Goal: Transaction & Acquisition: Purchase product/service

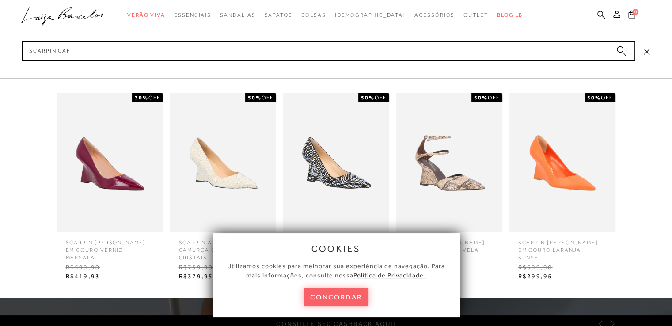
type input "scarpin cafe"
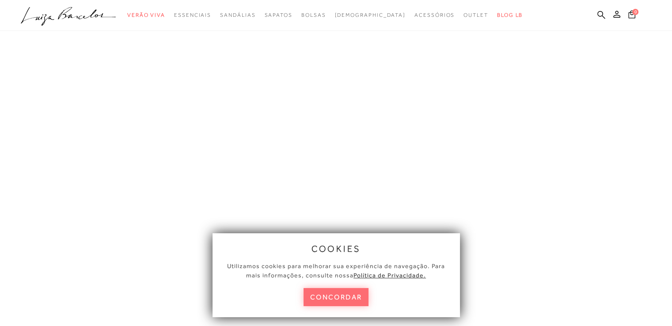
click at [339, 295] on button "concordar" at bounding box center [336, 297] width 65 height 18
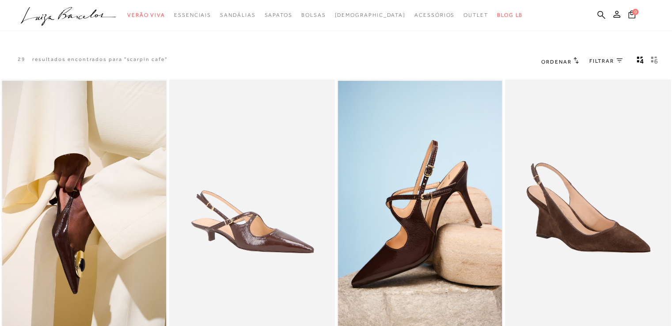
click at [653, 62] on icon "gridText6Desc" at bounding box center [654, 60] width 7 height 8
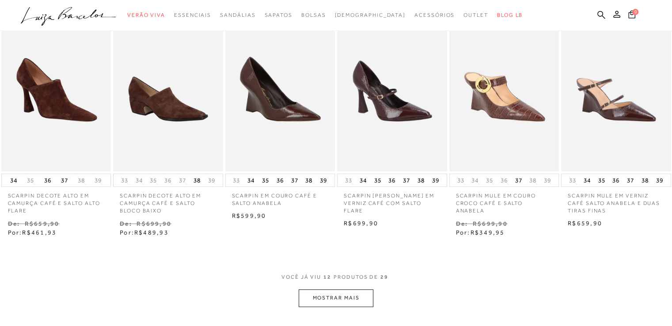
scroll to position [309, 0]
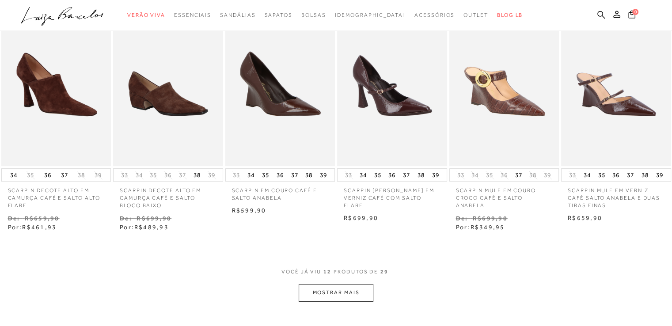
click at [332, 302] on div "Resultados da pesquisa Mostrar Resultados para "scarpin cafe" Resultados: 1 - 1…" at bounding box center [336, 14] width 672 height 646
click at [334, 294] on button "MOSTRAR MAIS" at bounding box center [336, 292] width 74 height 17
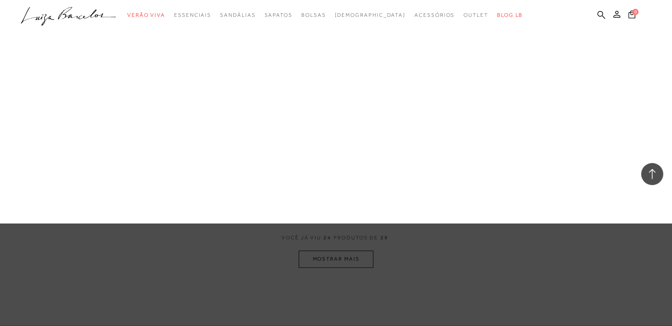
scroll to position [840, 0]
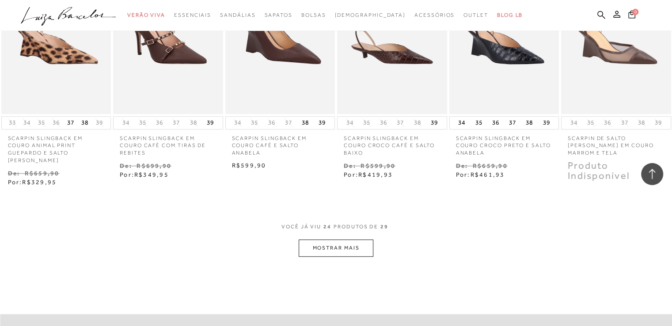
click at [356, 240] on button "MOSTRAR MAIS" at bounding box center [336, 248] width 74 height 17
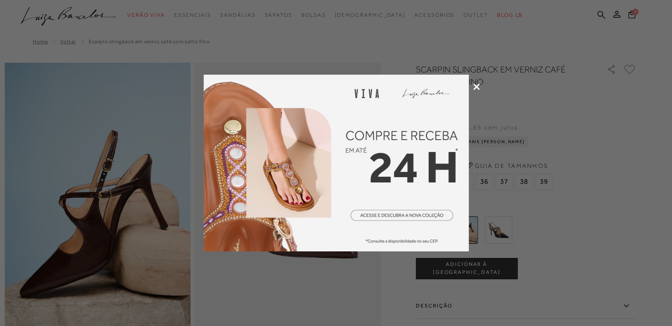
click at [477, 89] on icon at bounding box center [476, 87] width 7 height 7
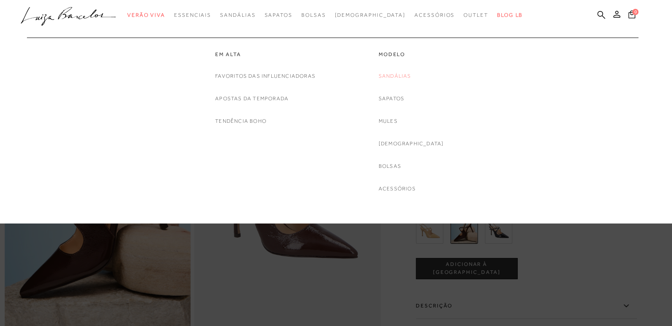
click at [411, 78] on link "Sandálias" at bounding box center [395, 76] width 33 height 9
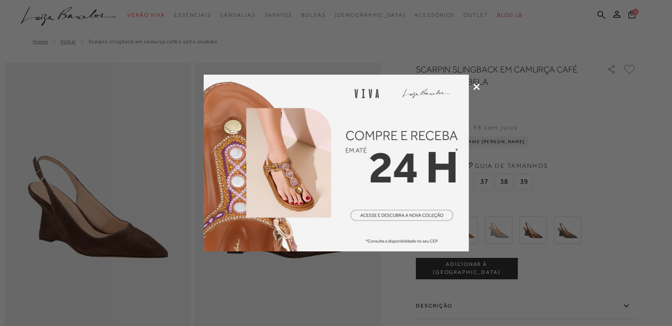
click at [474, 88] on icon at bounding box center [476, 87] width 7 height 7
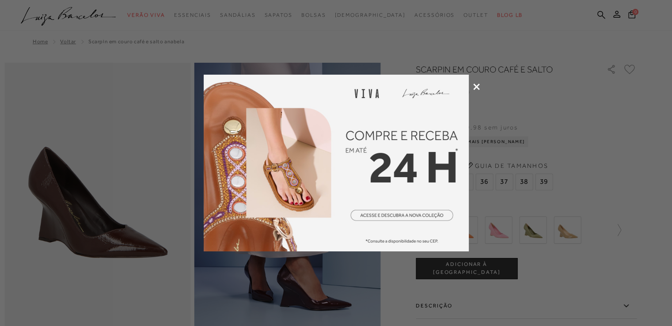
click at [476, 84] on icon at bounding box center [476, 87] width 7 height 7
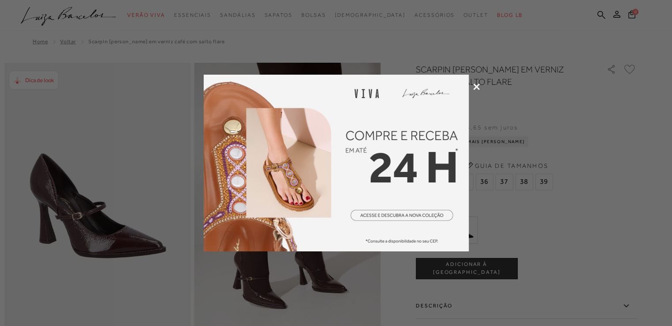
click at [474, 87] on icon at bounding box center [476, 87] width 7 height 7
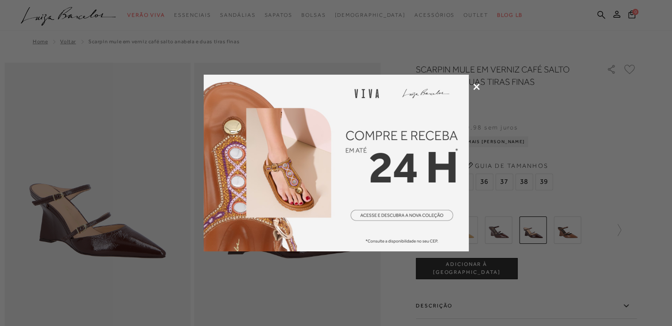
click at [474, 87] on icon at bounding box center [476, 87] width 7 height 7
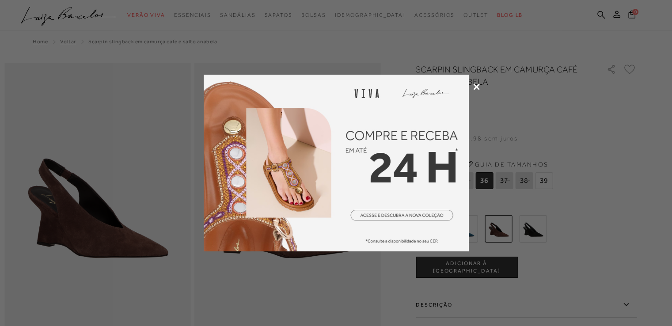
click at [480, 89] on div at bounding box center [336, 163] width 672 height 326
click at [477, 89] on icon at bounding box center [476, 87] width 7 height 7
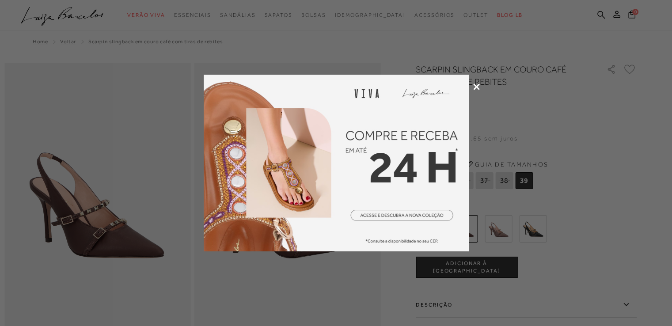
click at [475, 88] on icon at bounding box center [476, 87] width 7 height 7
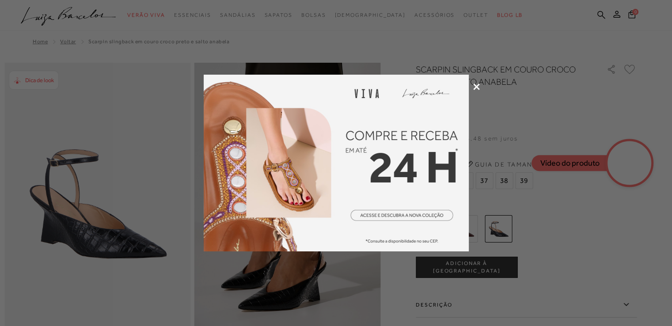
click at [476, 88] on icon at bounding box center [476, 87] width 7 height 7
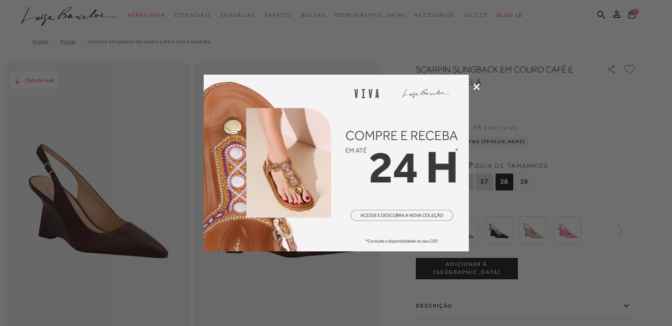
click at [475, 87] on icon at bounding box center [476, 87] width 7 height 7
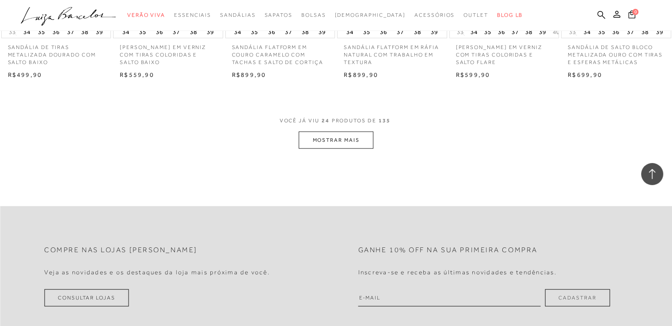
scroll to position [1857, 0]
click at [333, 143] on button "MOSTRAR MAIS" at bounding box center [336, 139] width 74 height 17
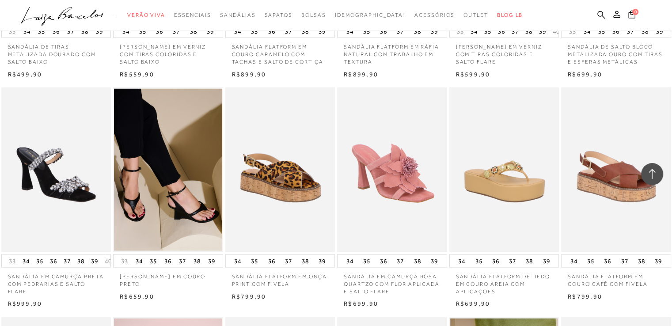
click at [394, 195] on img at bounding box center [392, 170] width 109 height 165
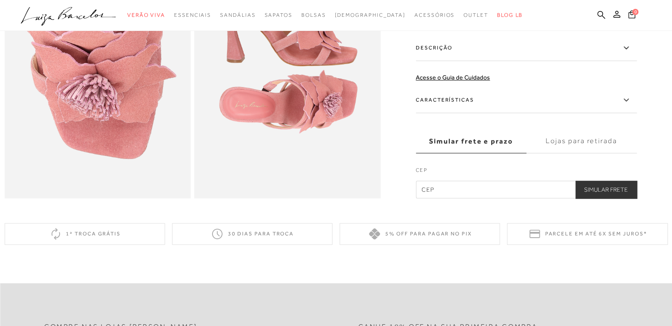
scroll to position [619, 0]
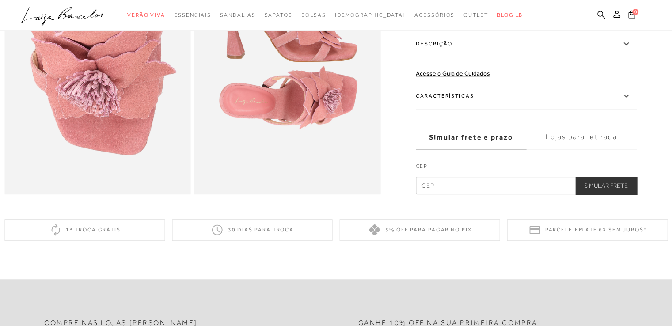
click at [626, 102] on icon at bounding box center [626, 96] width 11 height 11
click at [0, 0] on input "Características" at bounding box center [0, 0] width 0 height 0
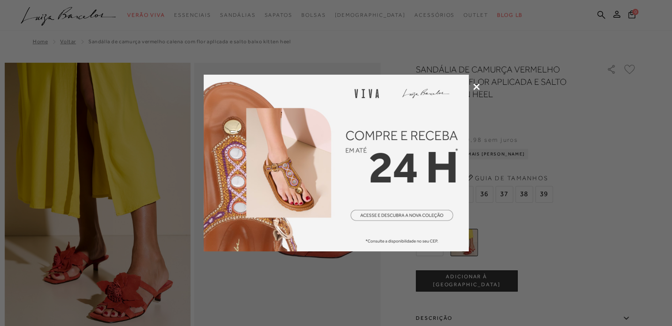
click at [479, 84] on icon at bounding box center [476, 87] width 7 height 7
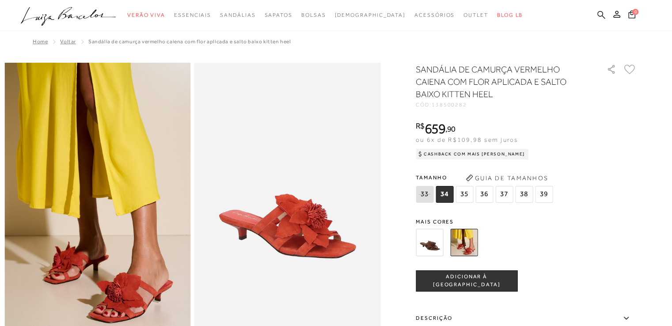
click at [599, 11] on icon at bounding box center [602, 15] width 8 height 8
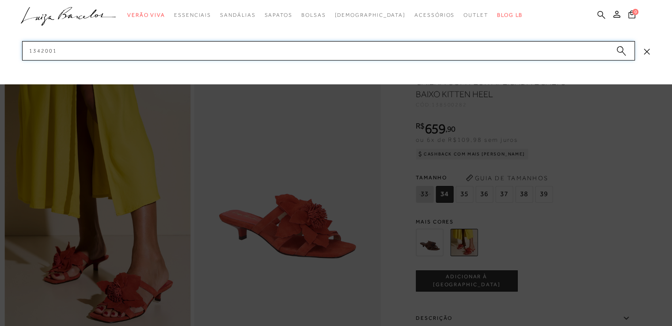
type input "13420010"
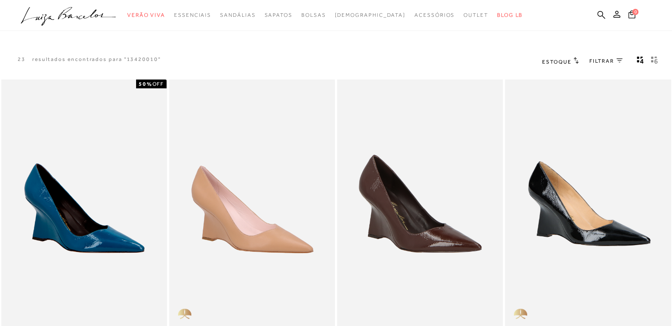
click at [657, 61] on icon "gridText6Desc" at bounding box center [656, 61] width 3 height 5
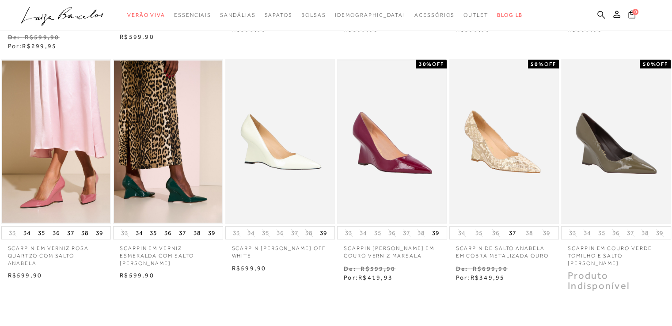
scroll to position [265, 0]
